Goal: Check status: Check status

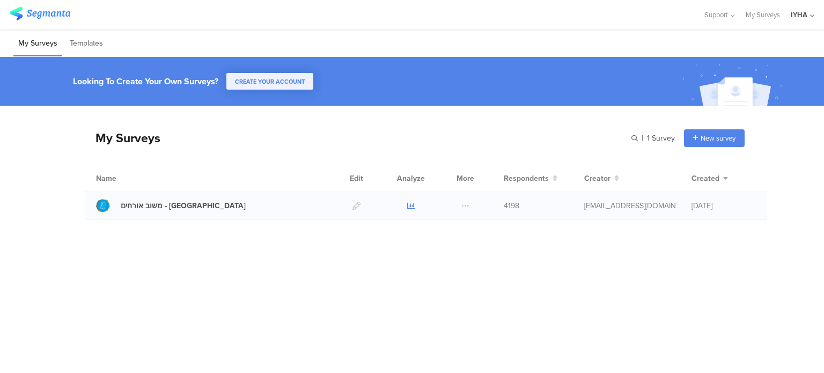
click at [410, 206] on icon at bounding box center [411, 206] width 8 height 8
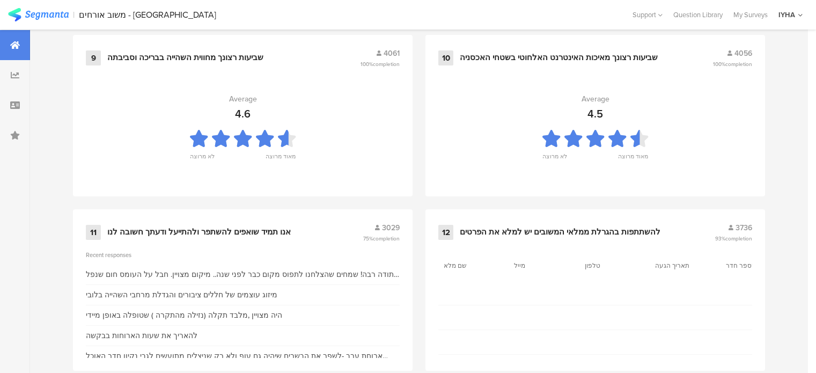
scroll to position [1201, 0]
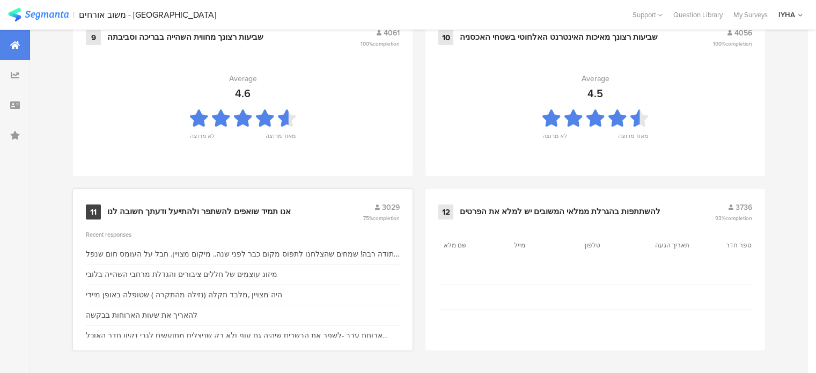
click at [168, 214] on div "אנו תמיד שואפים להשתפר ולהתייעל ודעתך חשובה לנו" at bounding box center [199, 212] width 184 height 11
